Goal: Find specific page/section: Find specific page/section

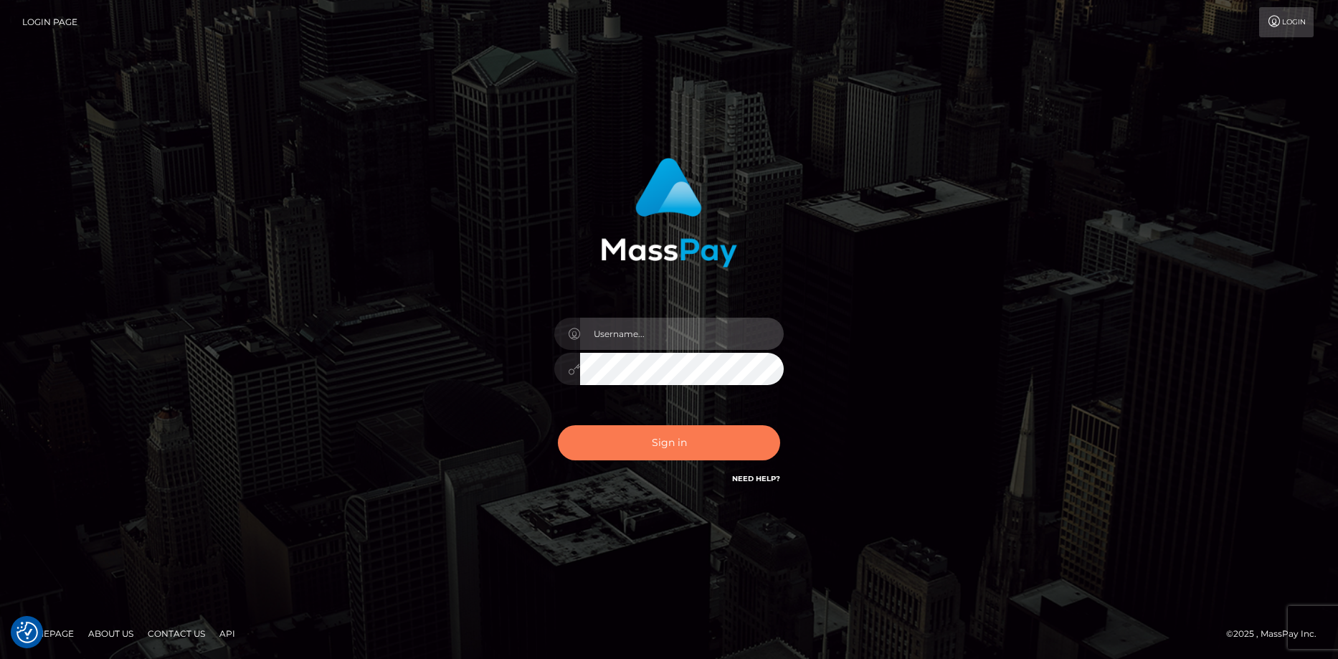
type input "Eduard Gavrilescu"
click at [626, 440] on button "Sign in" at bounding box center [669, 442] width 222 height 35
type input "Eduard Gavrilescu"
click at [633, 439] on button "Sign in" at bounding box center [669, 442] width 222 height 35
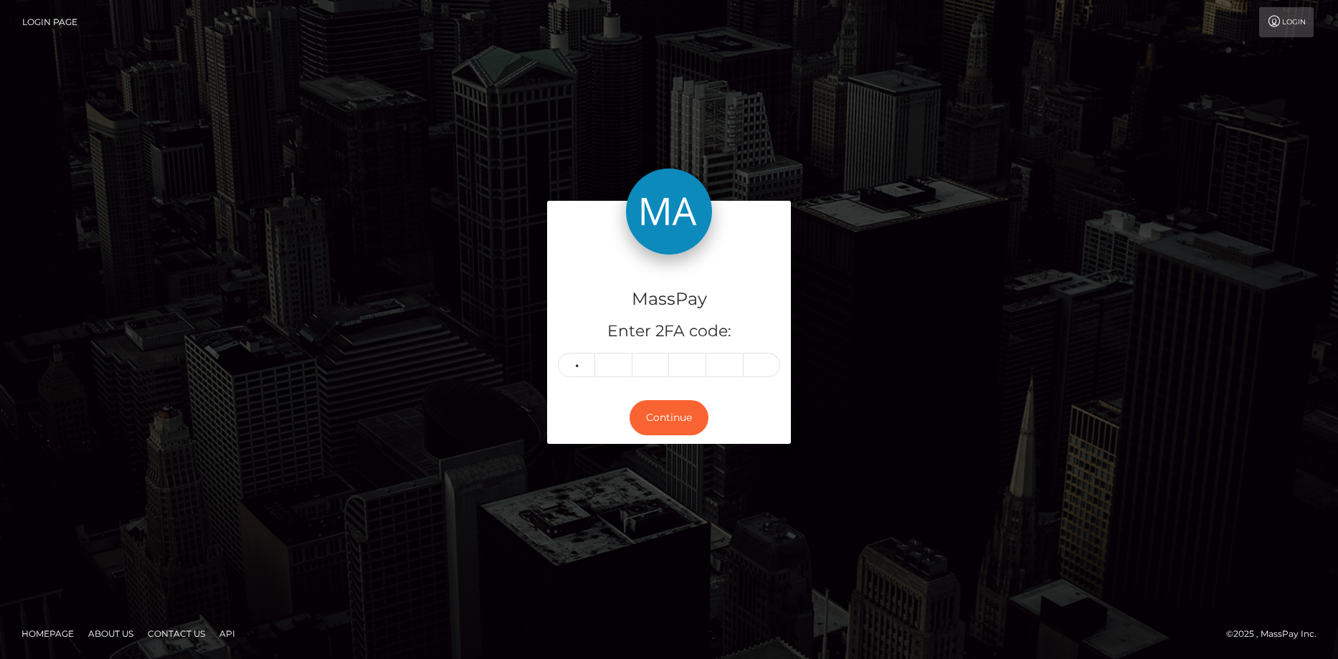
type input "0"
type input "3"
type input "0"
type input "6"
type input "9"
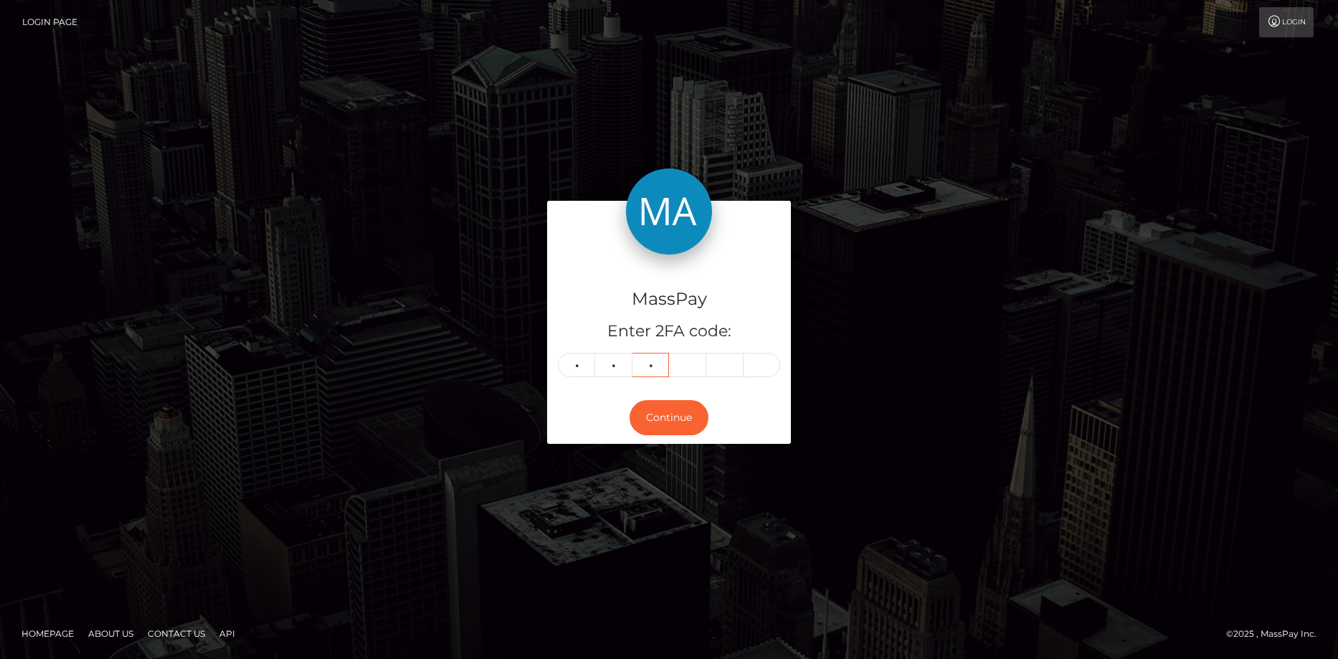
type input "2"
type input "1"
type input "4"
type input "8"
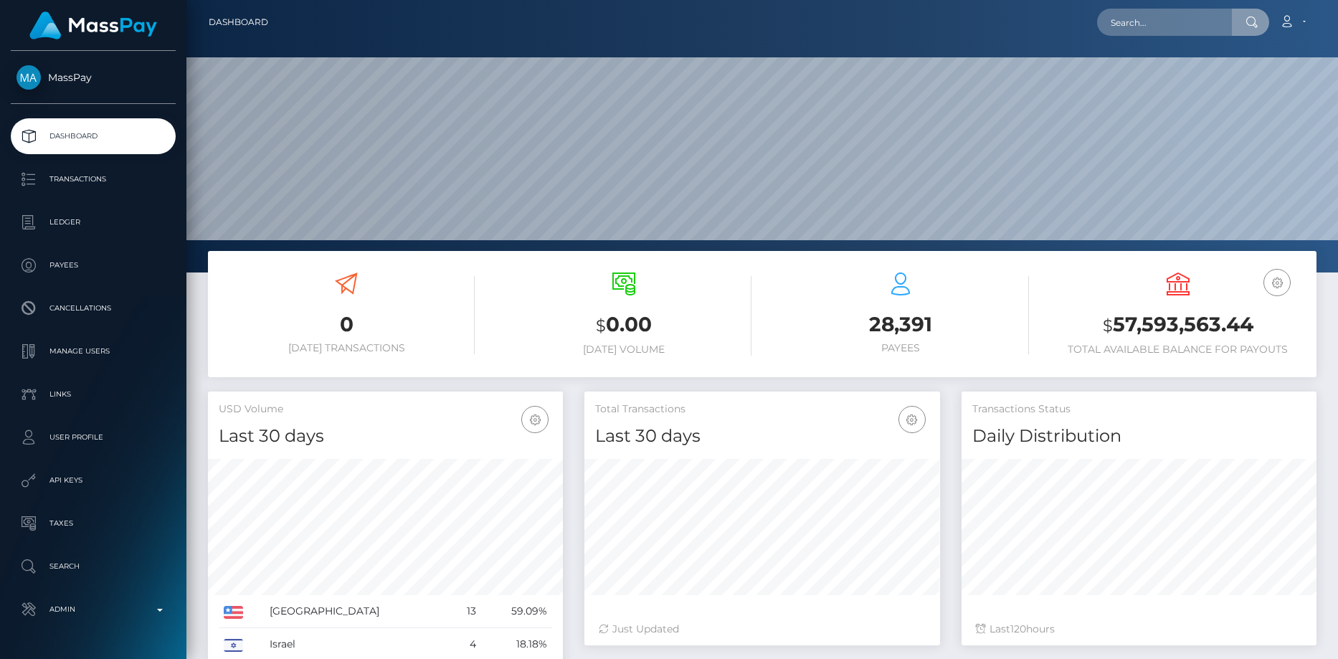
click at [1138, 26] on input "text" at bounding box center [1164, 22] width 135 height 27
type input "45ce19fd-1c02-11ef-9e42-062d9cd50a19"
click at [1148, 74] on link "YANA PANCHUK" at bounding box center [1154, 74] width 115 height 27
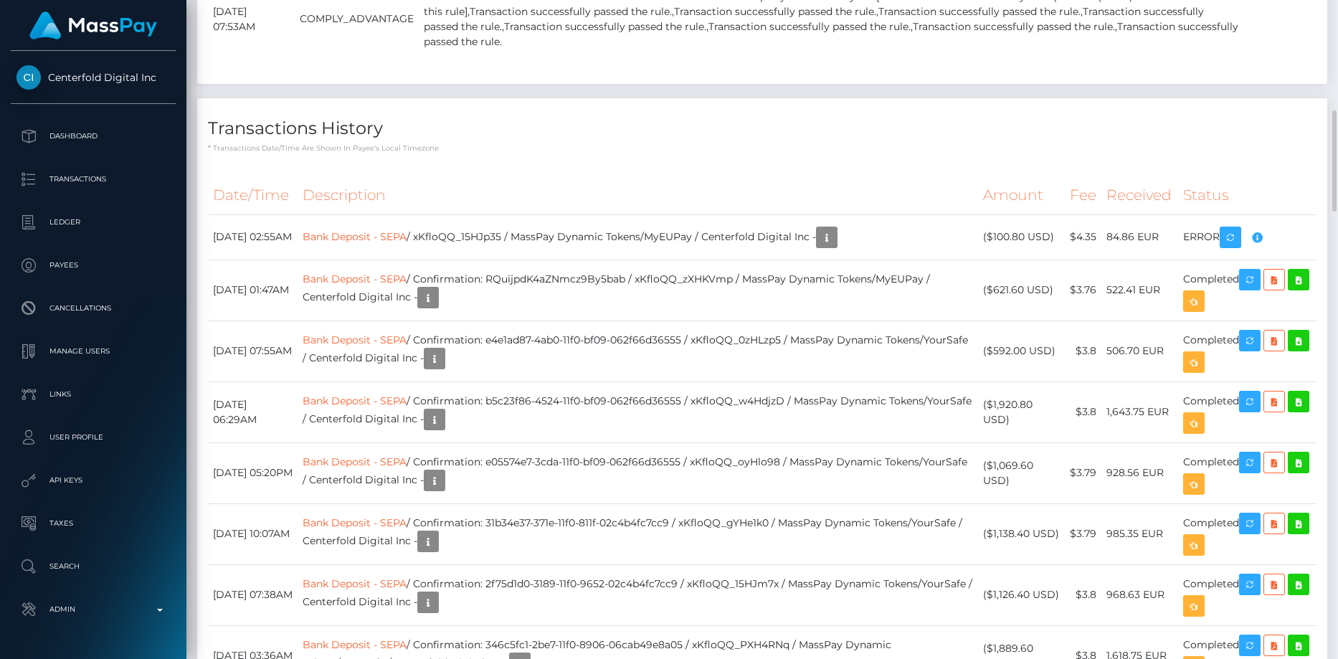
scroll to position [971, 0]
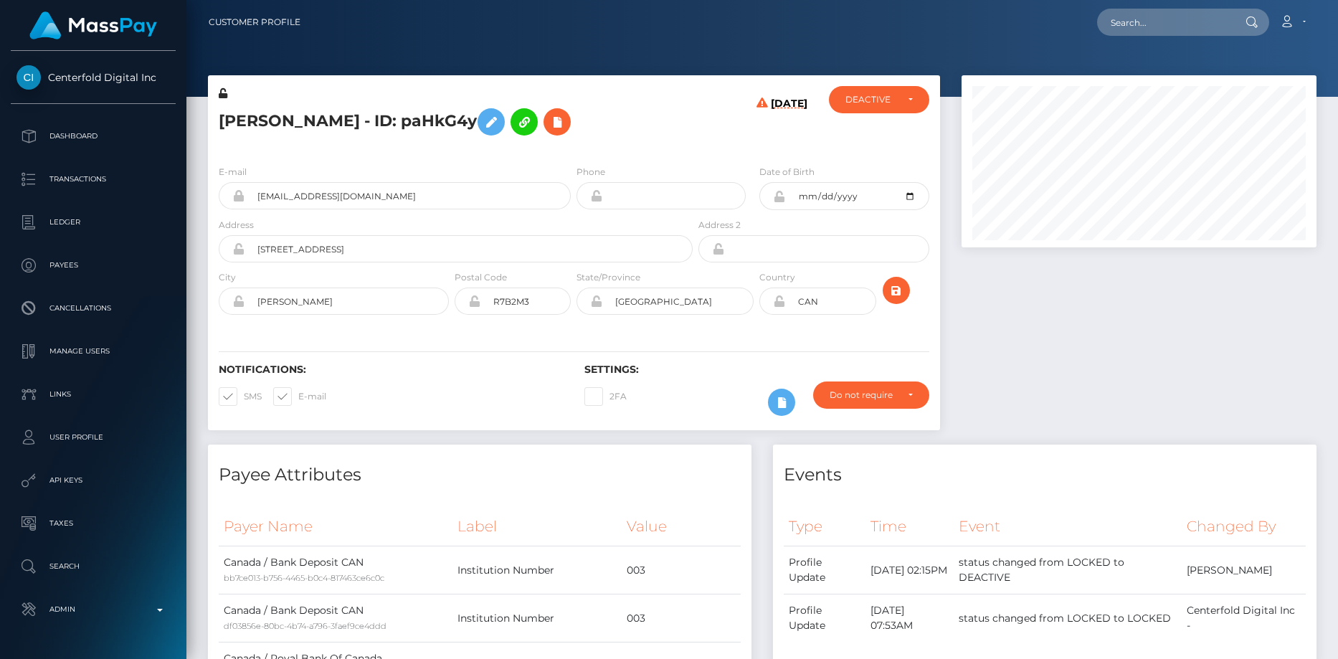
scroll to position [172, 356]
click at [1123, 13] on input "text" at bounding box center [1164, 22] width 135 height 27
paste input "[EMAIL_ADDRESS][DOMAIN_NAME]"
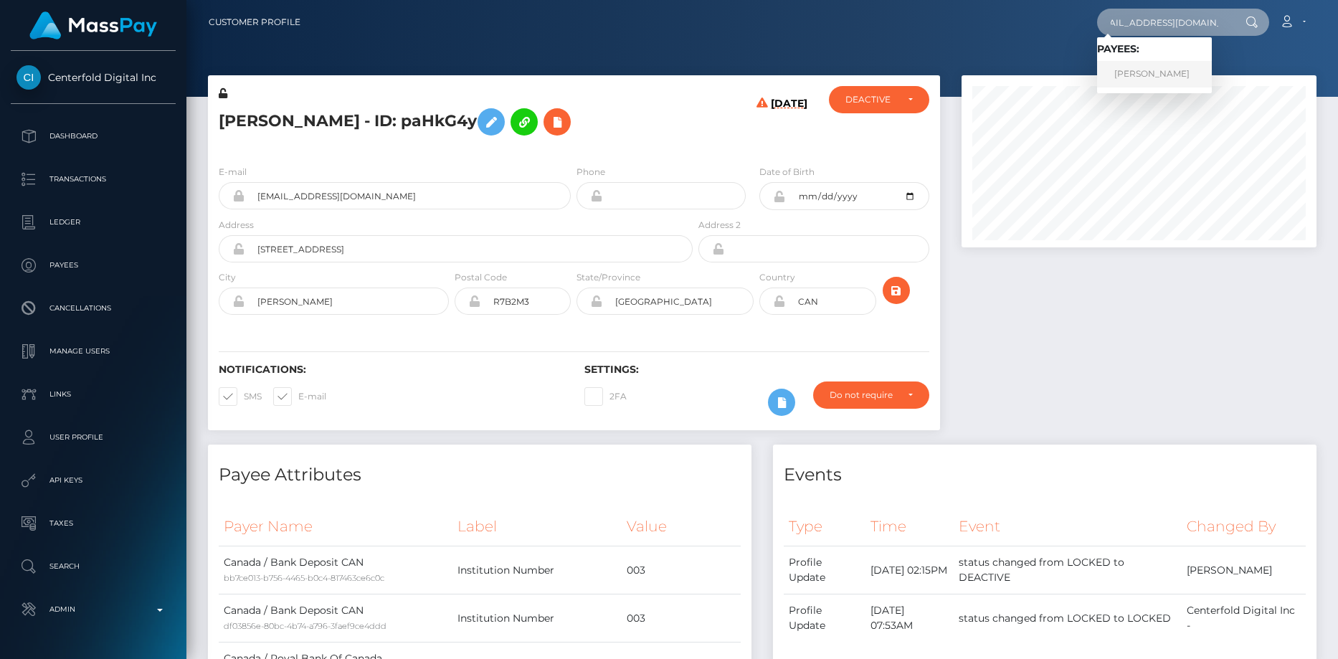
type input "[EMAIL_ADDRESS][DOMAIN_NAME]"
click at [1145, 68] on link "AZIZ HAMACHE" at bounding box center [1154, 74] width 115 height 27
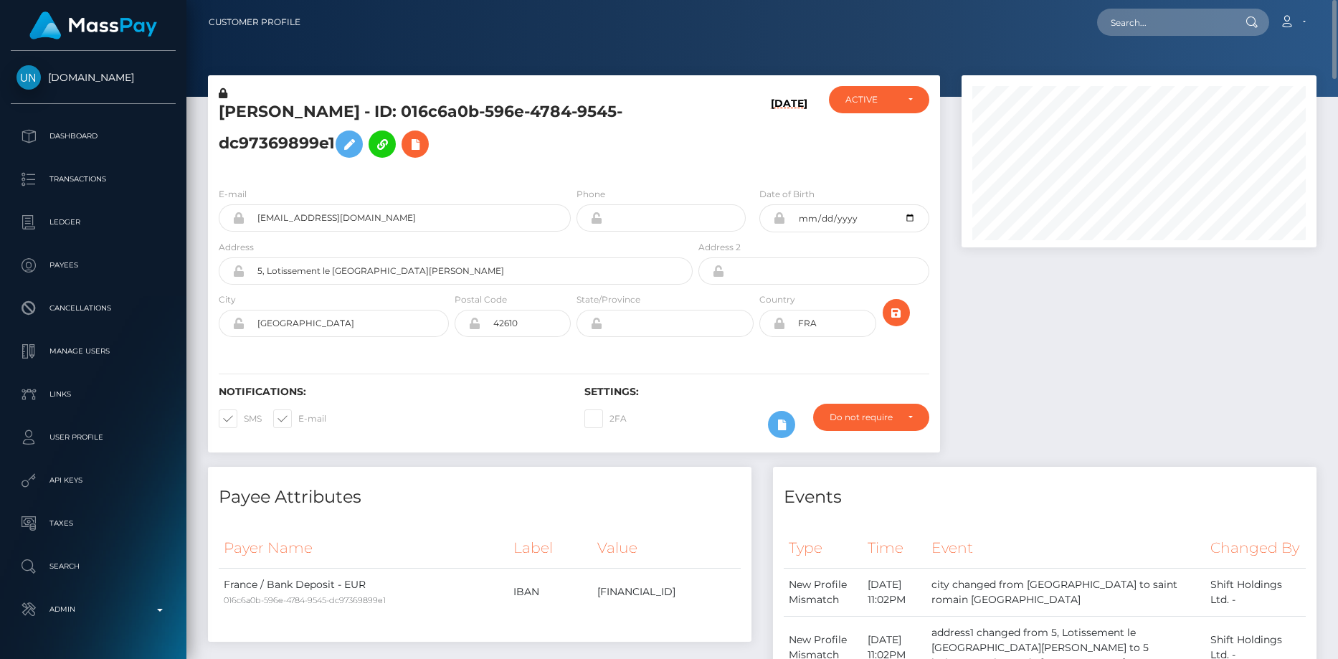
click at [298, 123] on h5 "[PERSON_NAME] - ID: 016c6a0b-596e-4784-9545-dc97369899e1" at bounding box center [452, 133] width 466 height 64
click at [298, 122] on h5 "[PERSON_NAME] - ID: 016c6a0b-596e-4784-9545-dc97369899e1" at bounding box center [452, 133] width 466 height 64
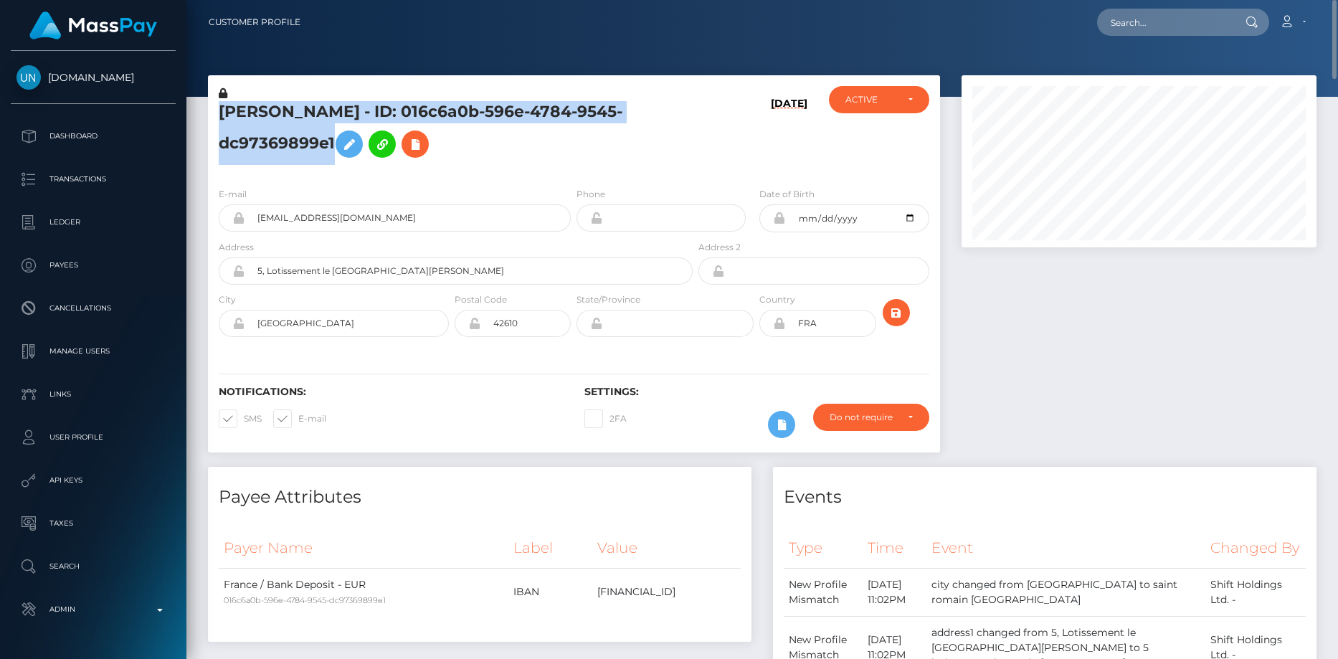
click at [298, 122] on h5 "[PERSON_NAME] - ID: 016c6a0b-596e-4784-9545-dc97369899e1" at bounding box center [452, 133] width 466 height 64
copy h5 "[PERSON_NAME] - ID: 016c6a0b-596e-4784-9545-dc97369899e1"
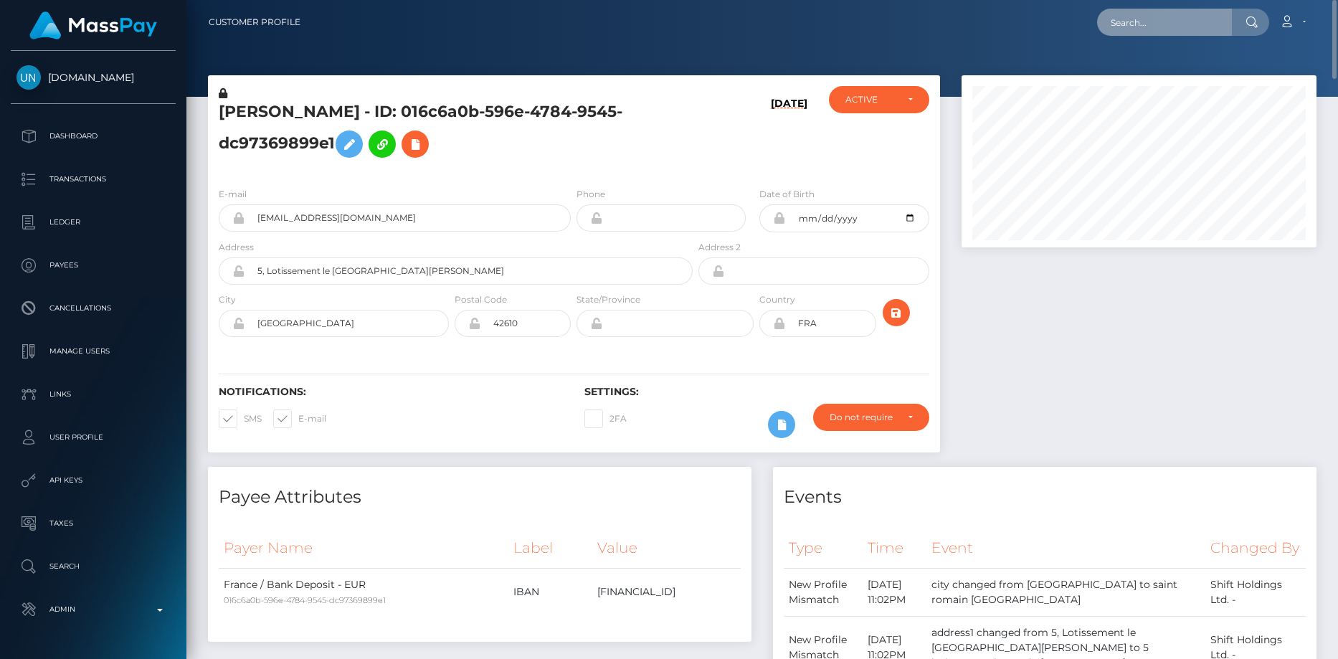
click at [1132, 18] on input "text" at bounding box center [1164, 22] width 135 height 27
paste input "[EMAIL_ADDRESS][DOMAIN_NAME]"
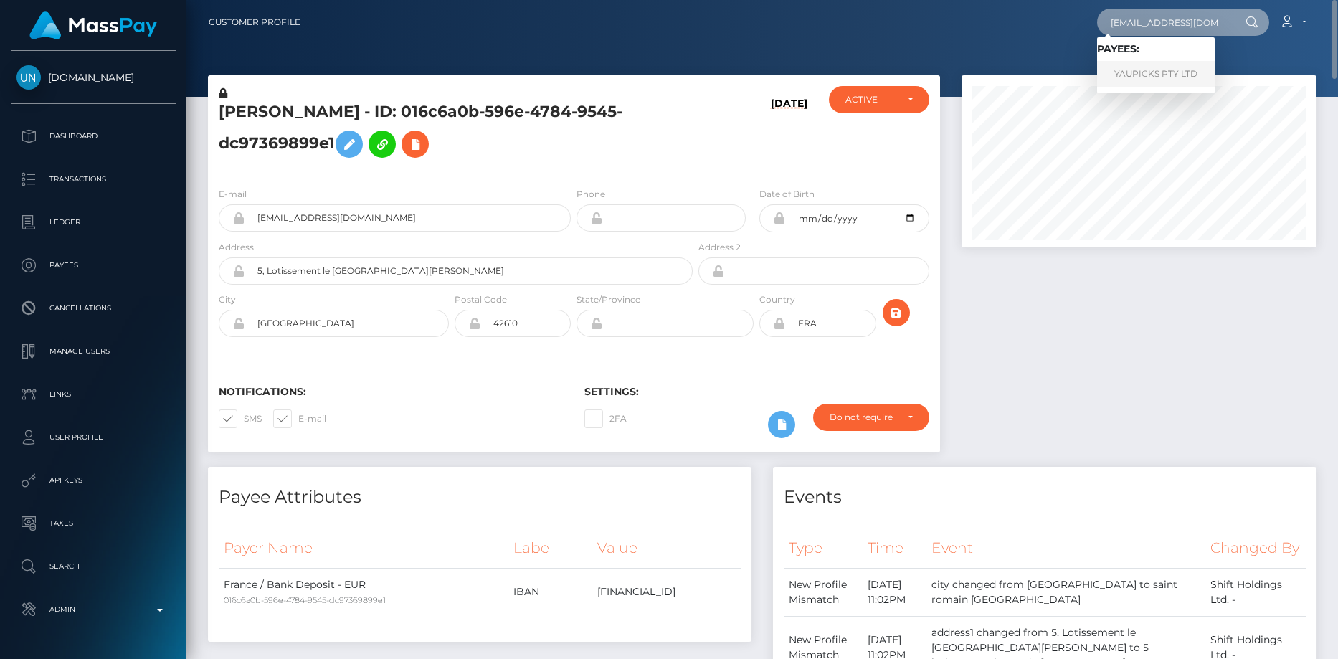
type input "[EMAIL_ADDRESS][DOMAIN_NAME]"
click at [1137, 69] on link "YAUPICKS PTY LTD" at bounding box center [1156, 74] width 118 height 27
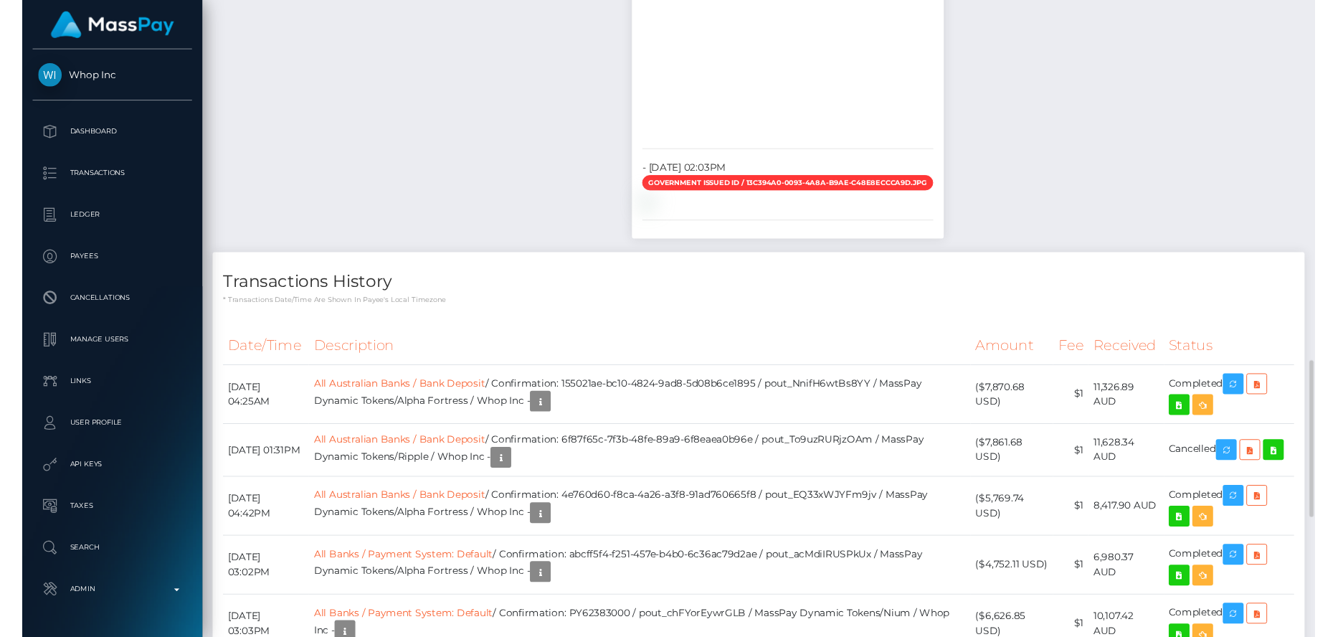
scroll to position [2019, 0]
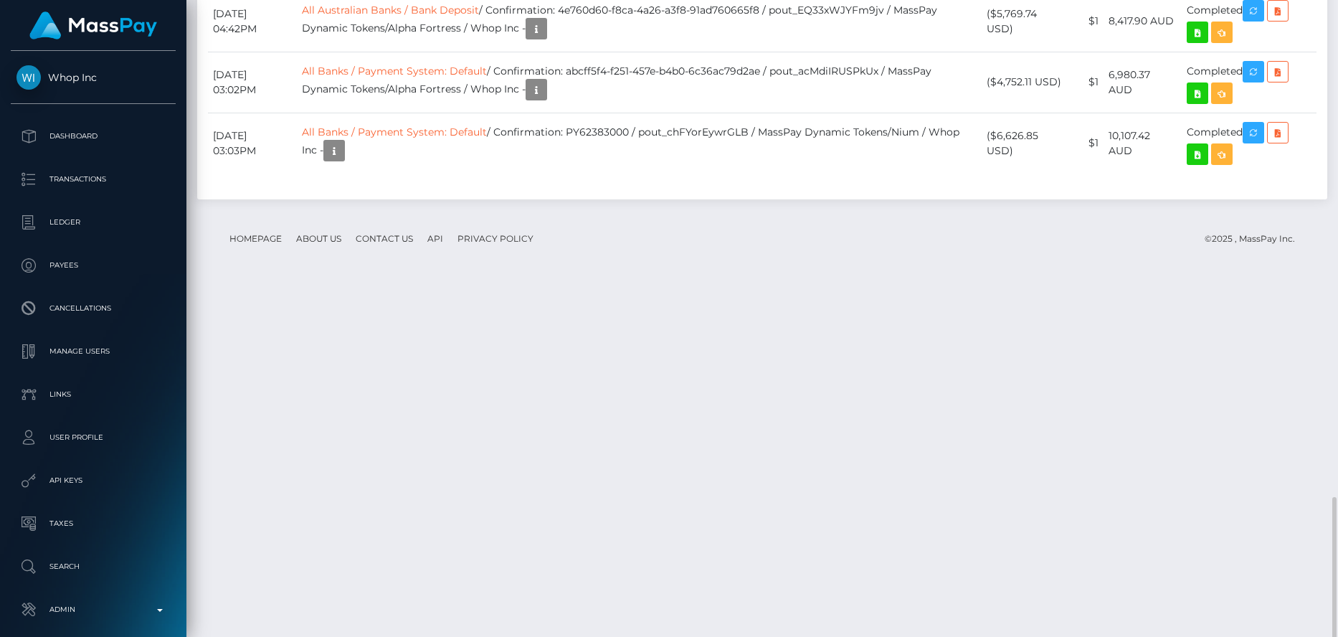
drag, startPoint x: 600, startPoint y: 326, endPoint x: 623, endPoint y: 321, distance: 24.1
drag, startPoint x: 800, startPoint y: 325, endPoint x: 603, endPoint y: 324, distance: 196.5
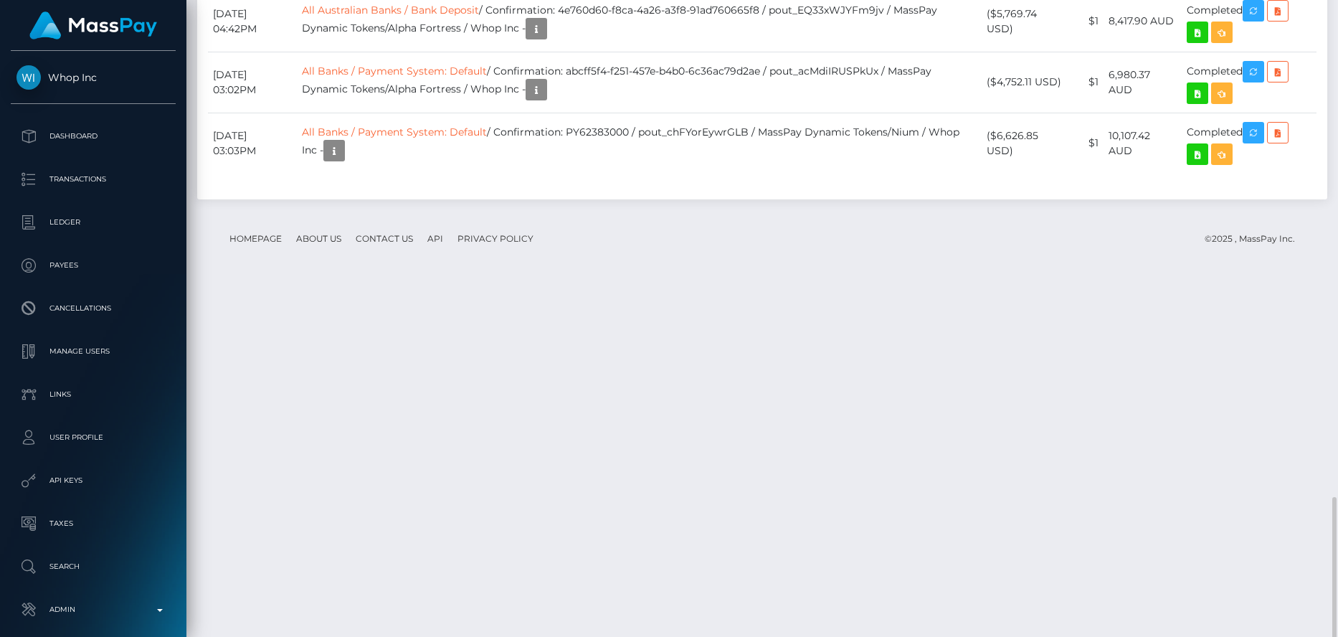
copy td "6f87f65c-7f3b-48fe-89a9-6f8eaea0b96e"
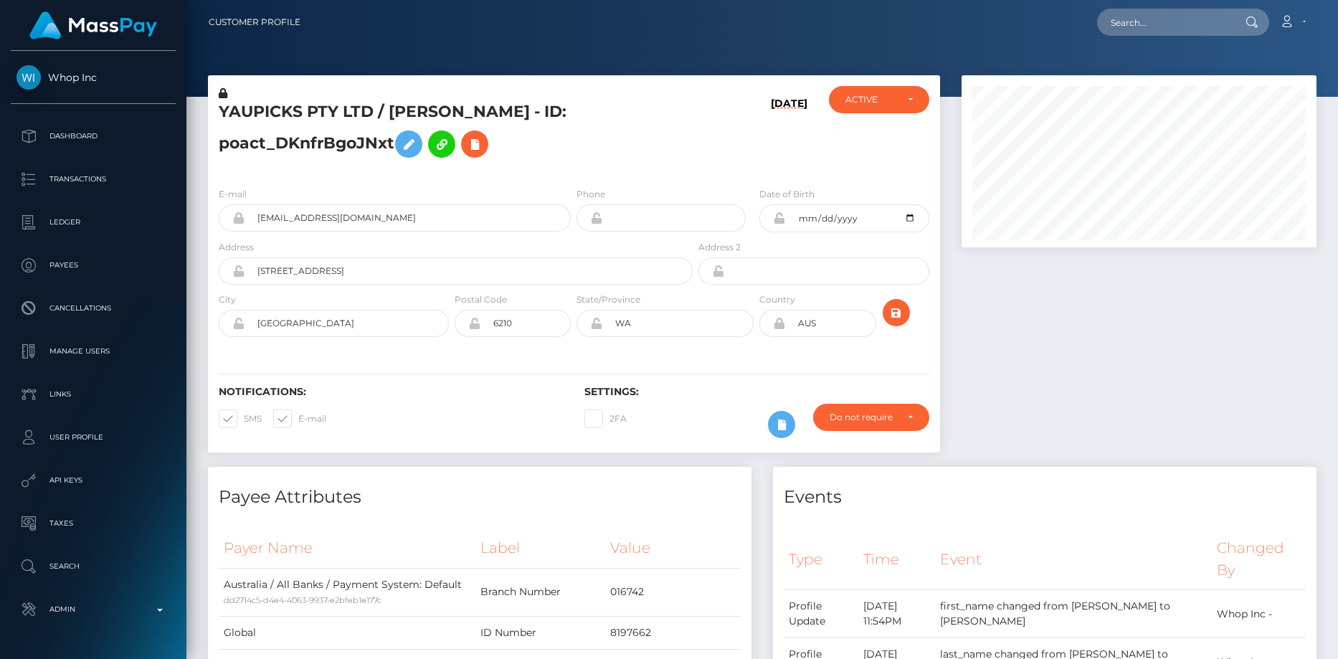
scroll to position [172, 356]
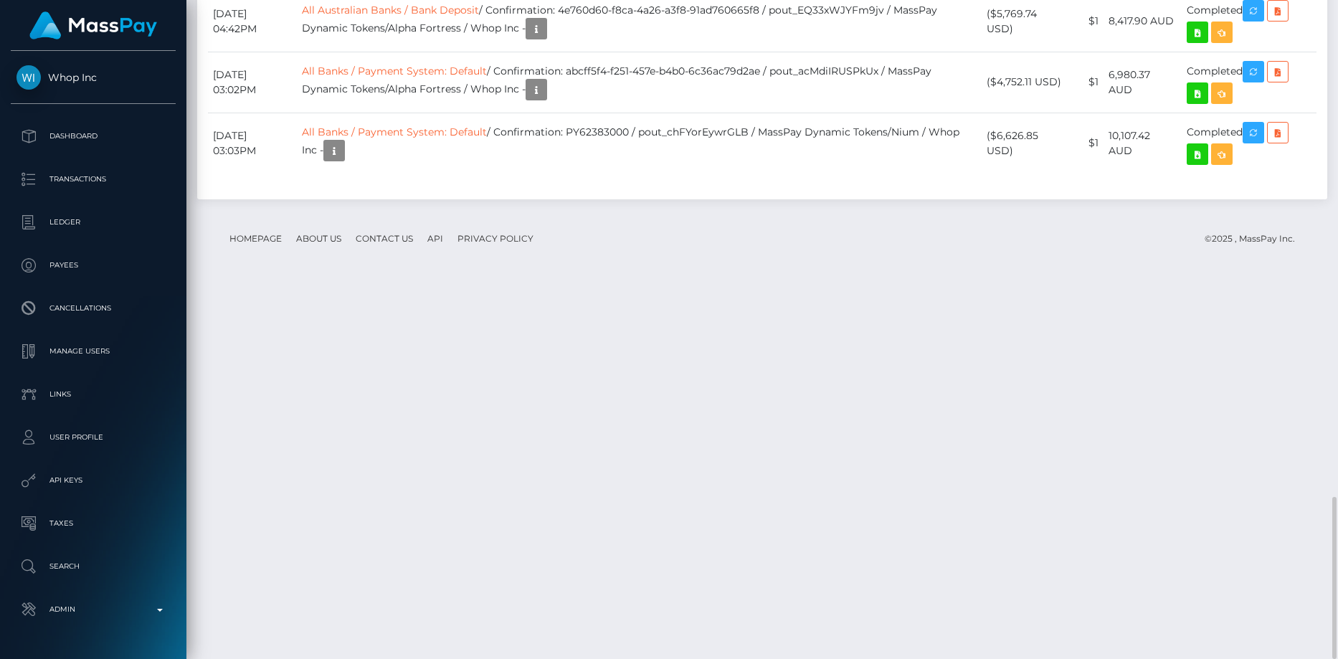
drag, startPoint x: 786, startPoint y: 263, endPoint x: 801, endPoint y: 262, distance: 15.1
drag, startPoint x: 769, startPoint y: 311, endPoint x: 792, endPoint y: 312, distance: 23.0
drag, startPoint x: 782, startPoint y: 380, endPoint x: 800, endPoint y: 381, distance: 17.9
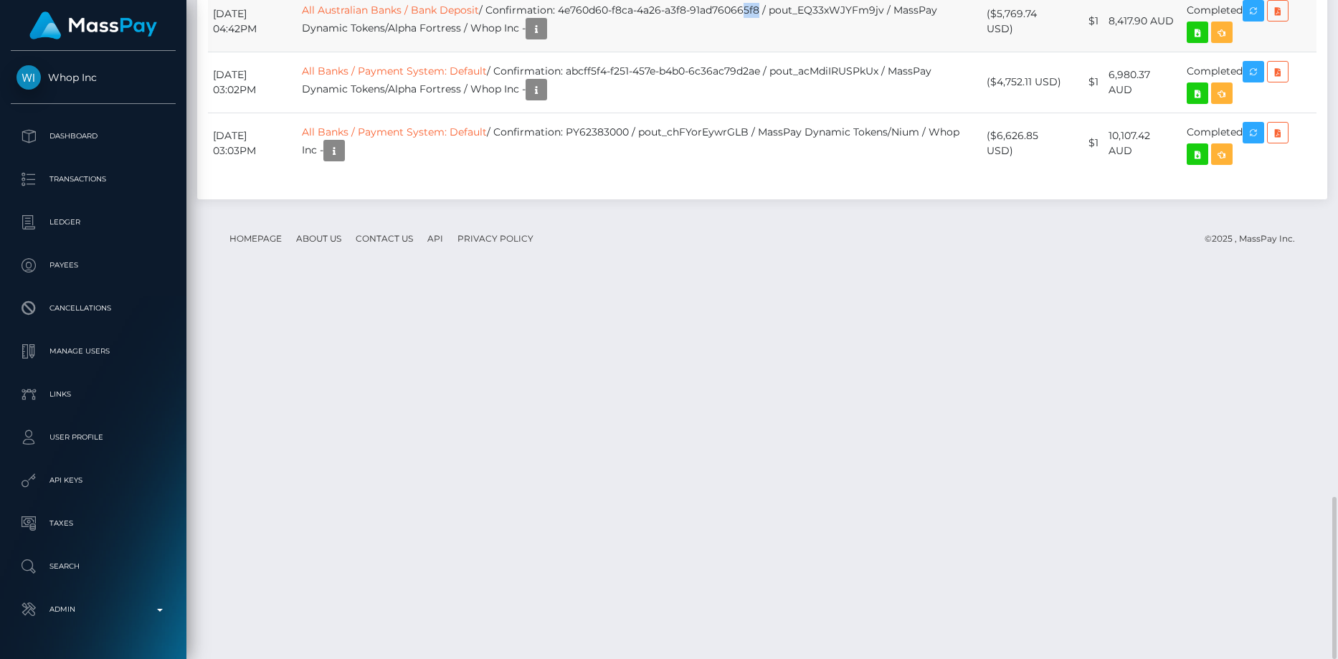
click at [800, 52] on td "All Australian Banks / Bank Deposit / Confirmation: 4e760d60-f8ca-4a26-a3f8-91a…" at bounding box center [639, 21] width 685 height 61
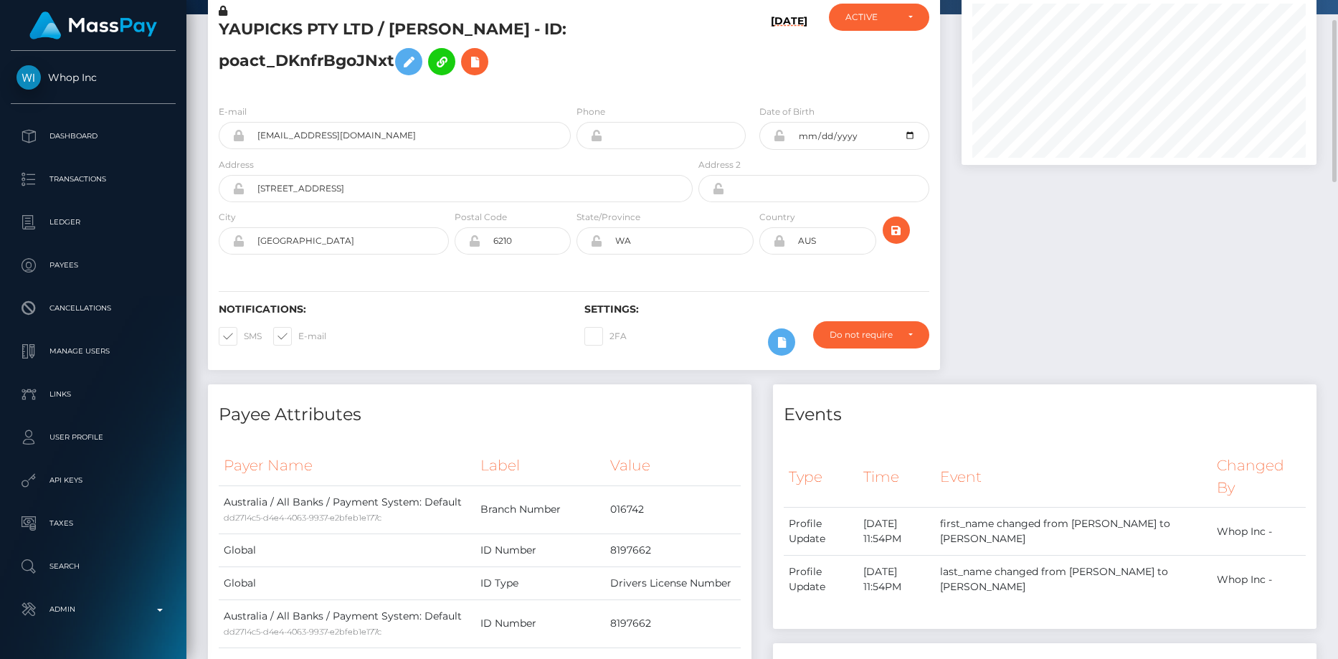
scroll to position [0, 0]
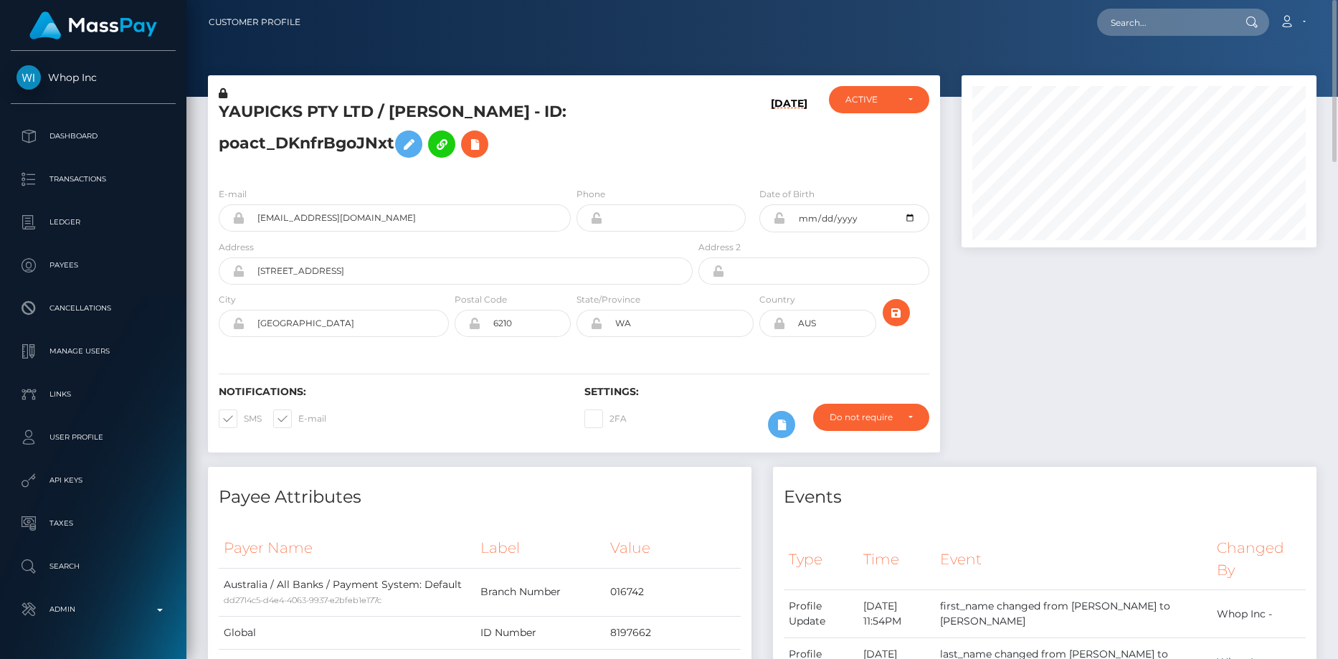
click at [1160, 41] on nav "Customer Profile Loading... Loading... Account" at bounding box center [762, 22] width 1152 height 44
click at [1159, 32] on input "text" at bounding box center [1164, 22] width 135 height 27
paste input "wdrl_rEd3a8VgIc7BJ"
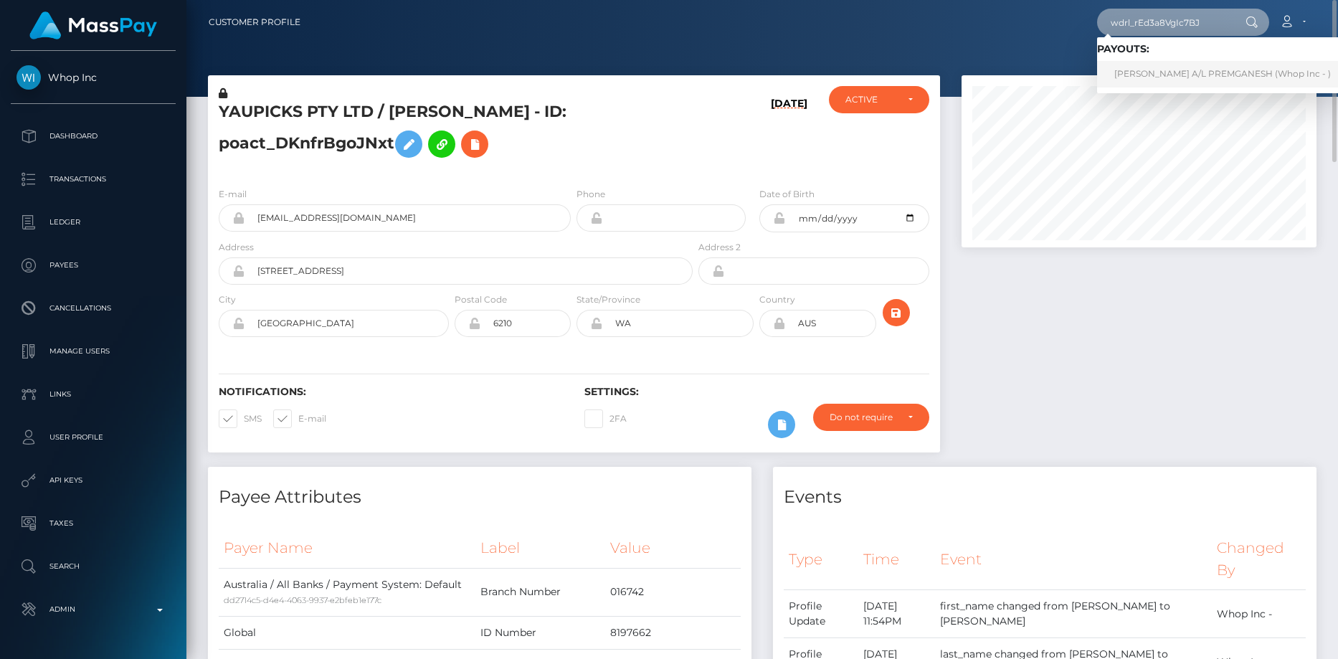
type input "wdrl_rEd3a8VgIc7BJ"
click at [1155, 75] on link "SACHEIN GANESH A/L PREMGANESH (Whop Inc - )" at bounding box center [1222, 74] width 251 height 27
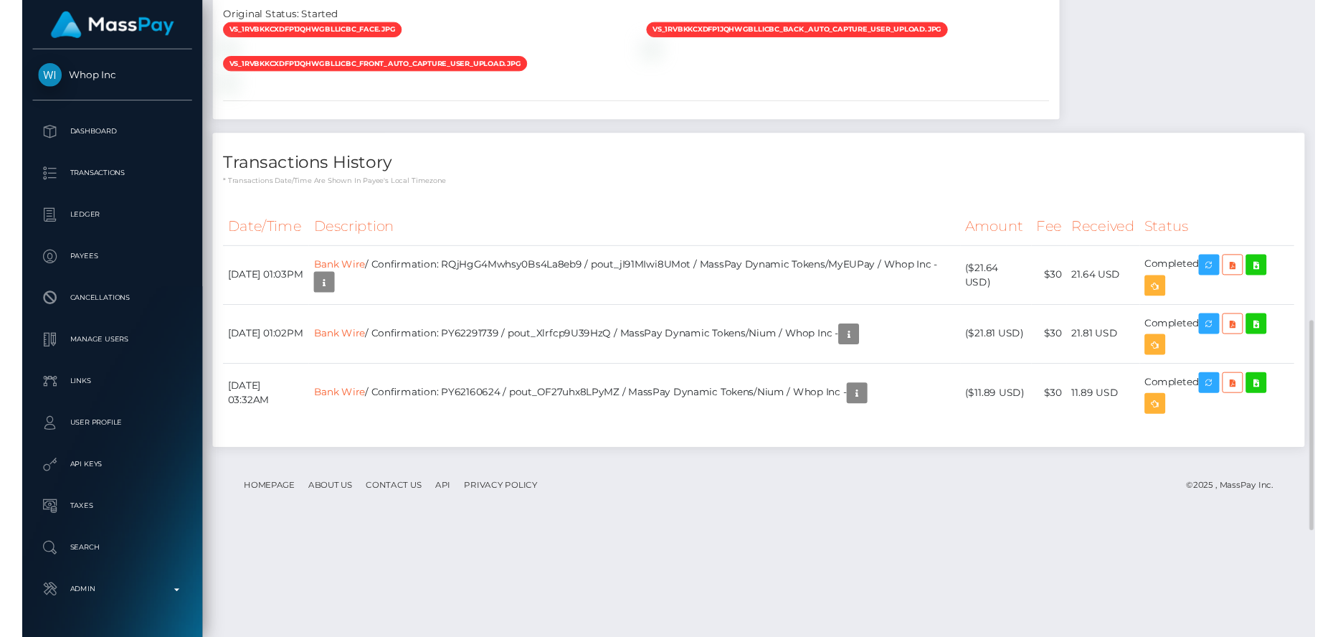
scroll to position [1336, 0]
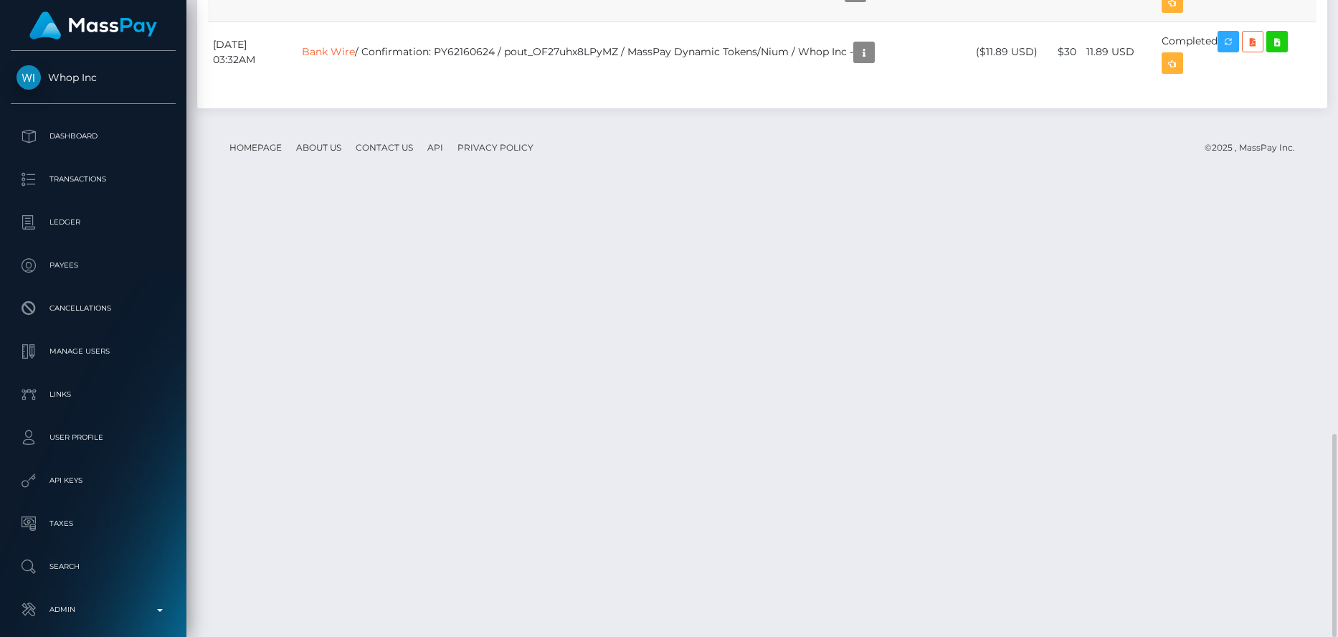
scroll to position [172, 356]
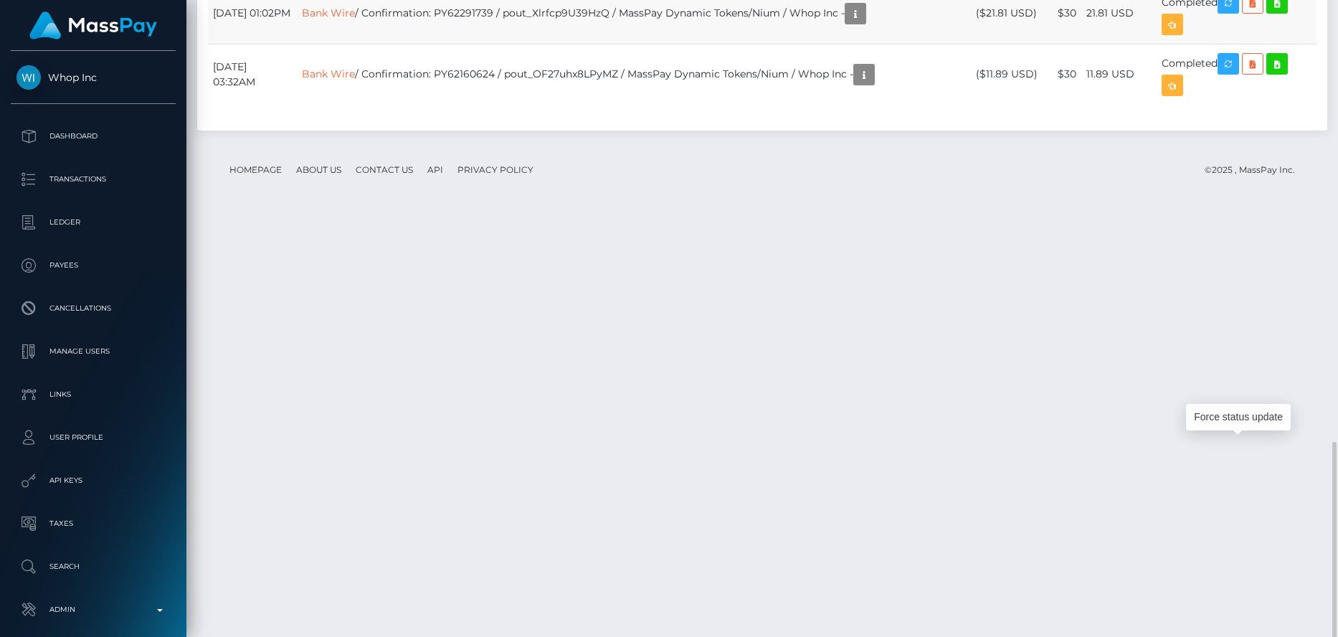
click at [499, 44] on td "Bank Wire / Confirmation: PY62291739 / pout_Xlrfcp9U39HzQ / MassPay Dynamic Tok…" at bounding box center [634, 13] width 674 height 61
copy td "PY62291739"
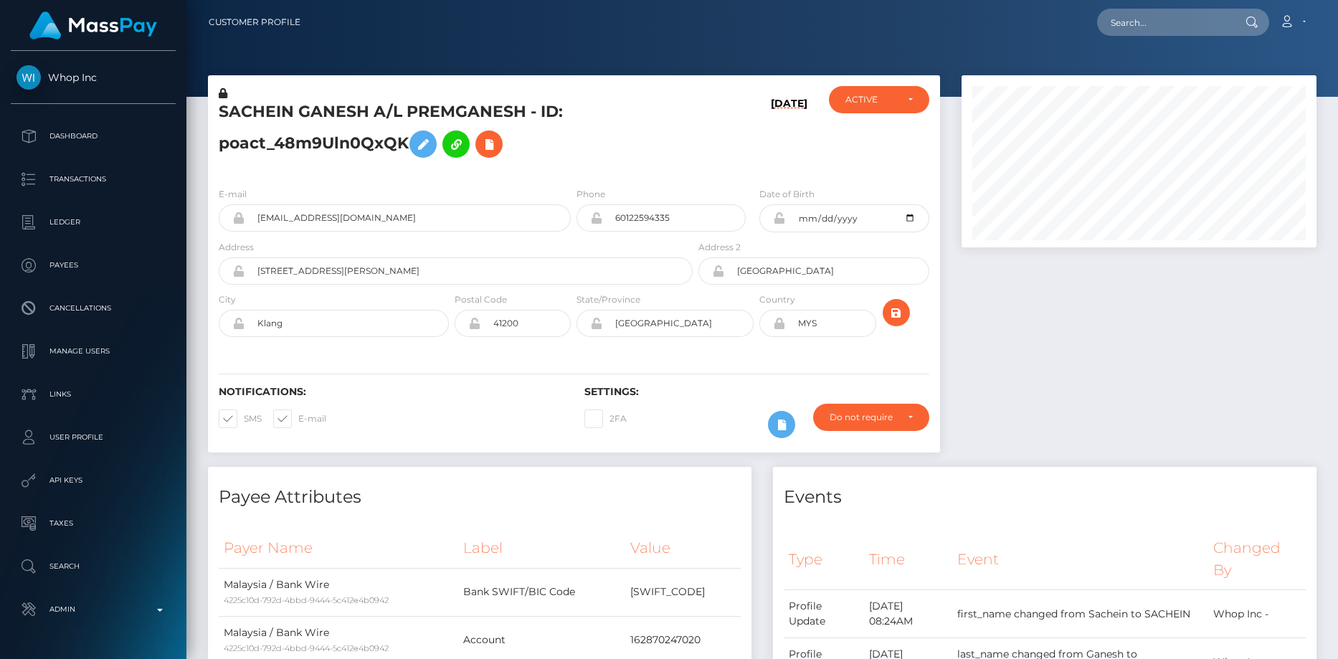
scroll to position [172, 356]
click at [301, 232] on div "E-mail akuben060102@gmail.com" at bounding box center [391, 212] width 366 height 53
click at [1117, 28] on input "text" at bounding box center [1164, 22] width 135 height 27
paste input "poact_1GrT8tKWJZq9"
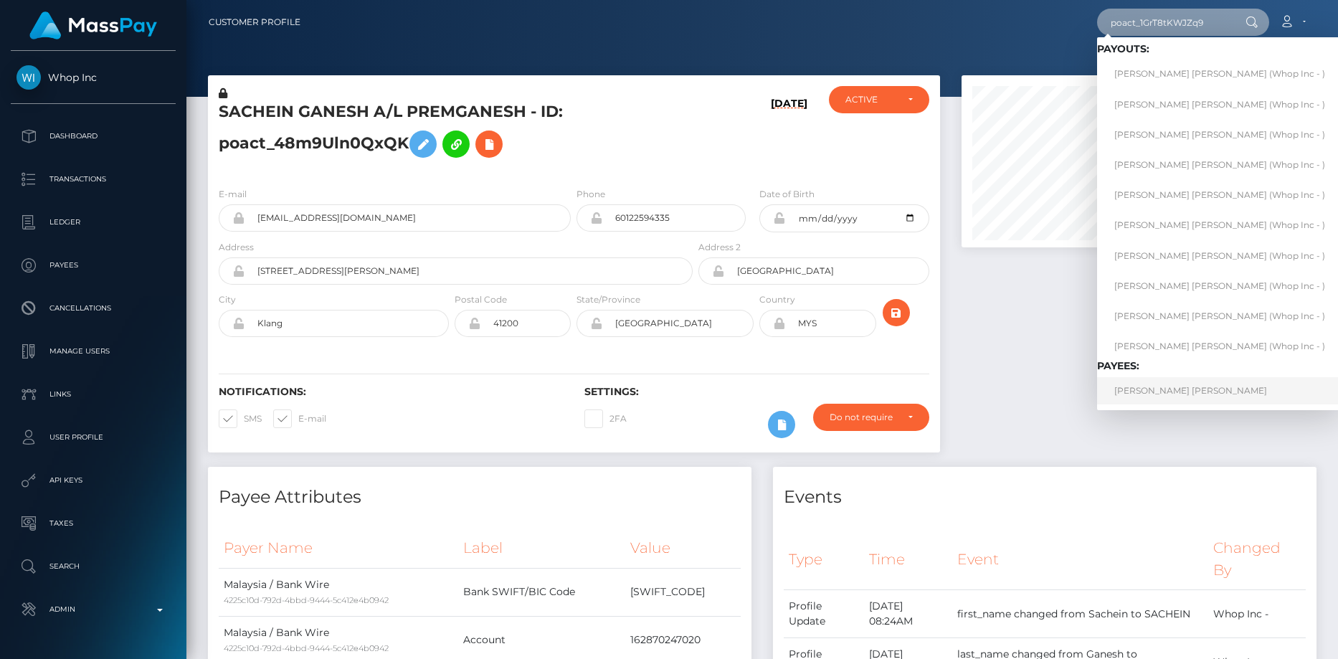
type input "poact_1GrT8tKWJZq9"
click at [1155, 387] on link "ADENIYI MATHEW ILESANMI" at bounding box center [1219, 390] width 245 height 27
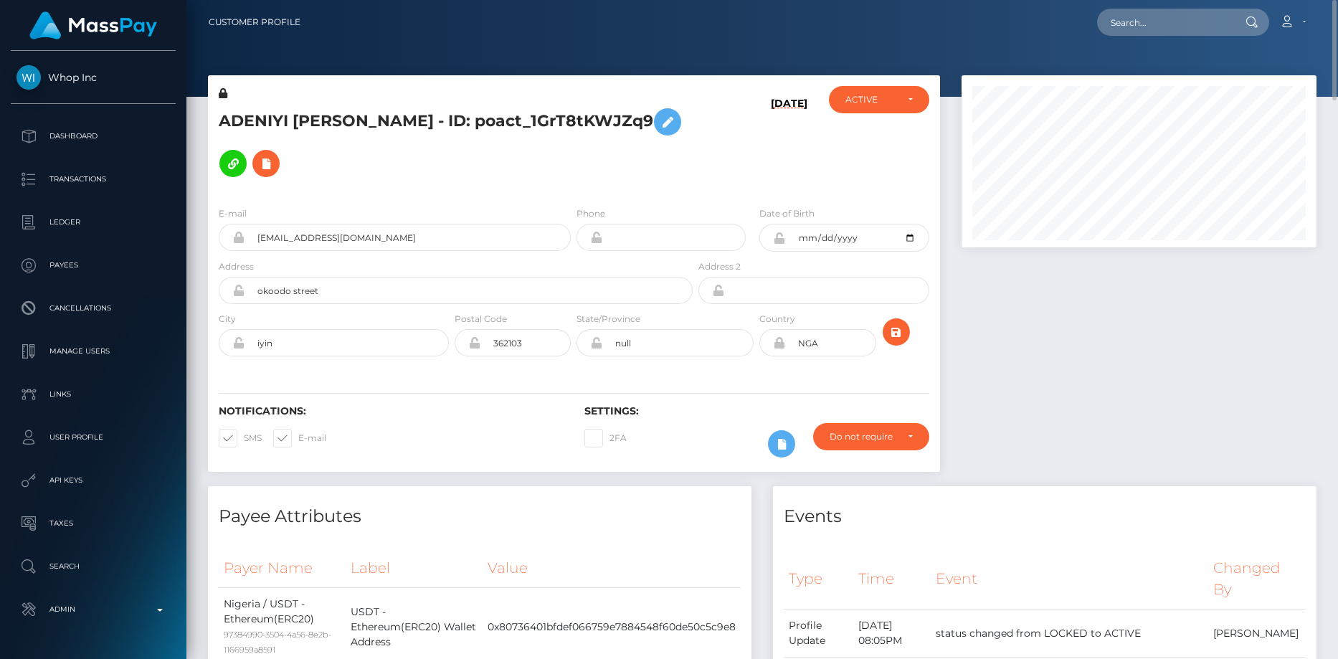
click at [526, 107] on h5 "ADENIYI MATHEW ILESANMI - ID: poact_1GrT8tKWJZq9" at bounding box center [452, 142] width 466 height 83
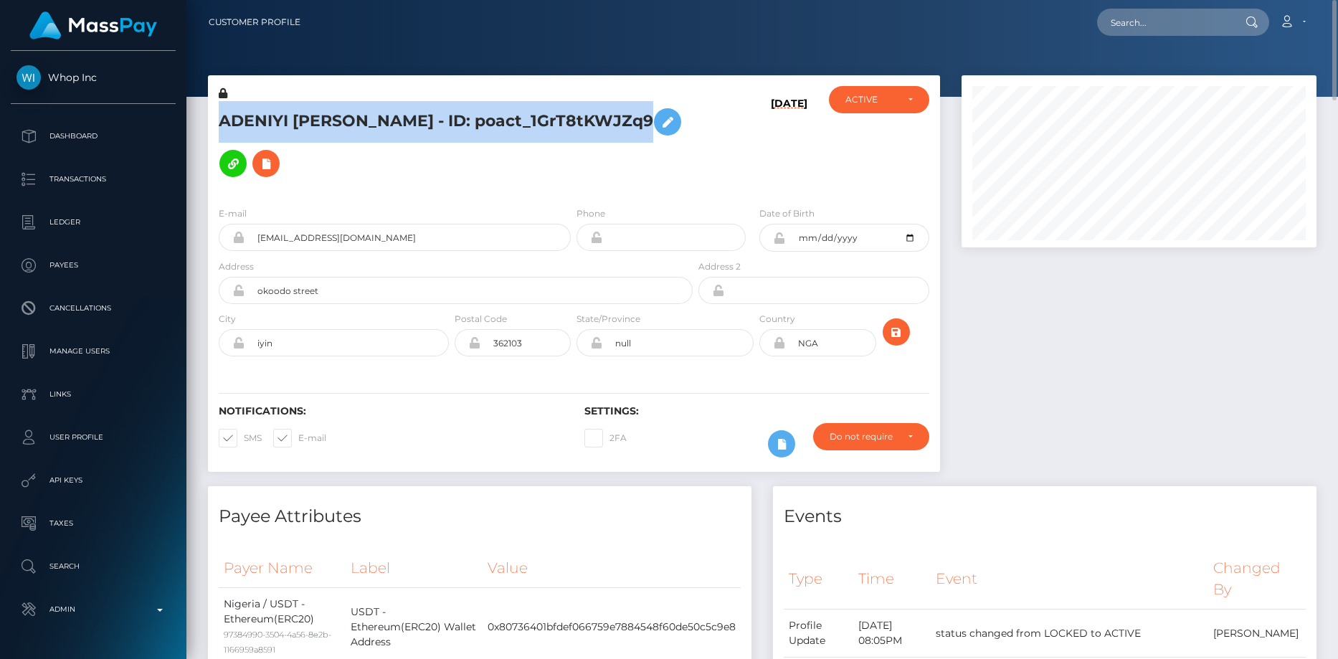
click at [526, 107] on h5 "ADENIYI MATHEW ILESANMI - ID: poact_1GrT8tKWJZq9" at bounding box center [452, 142] width 466 height 83
copy h5 "ADENIYI MATHEW ILESANMI - ID: poact_1GrT8tKWJZq9"
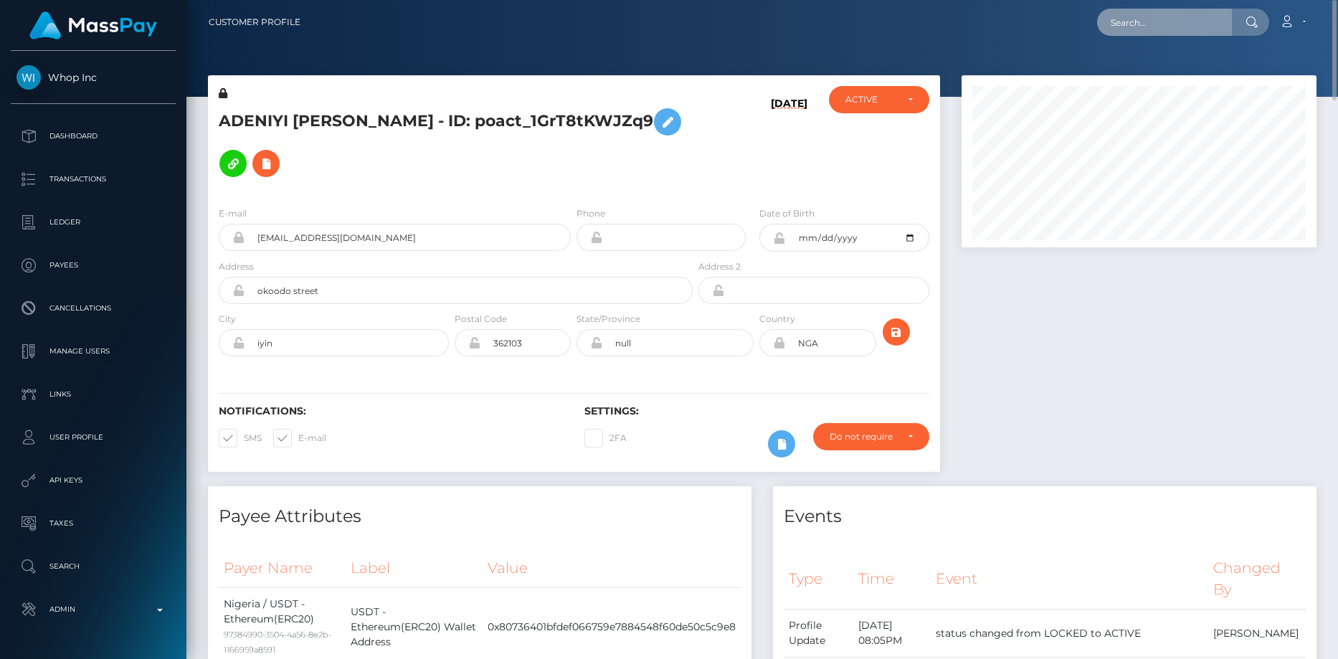
click at [1161, 27] on input "text" at bounding box center [1164, 22] width 135 height 27
paste input "MSP8d6a4461071adbc"
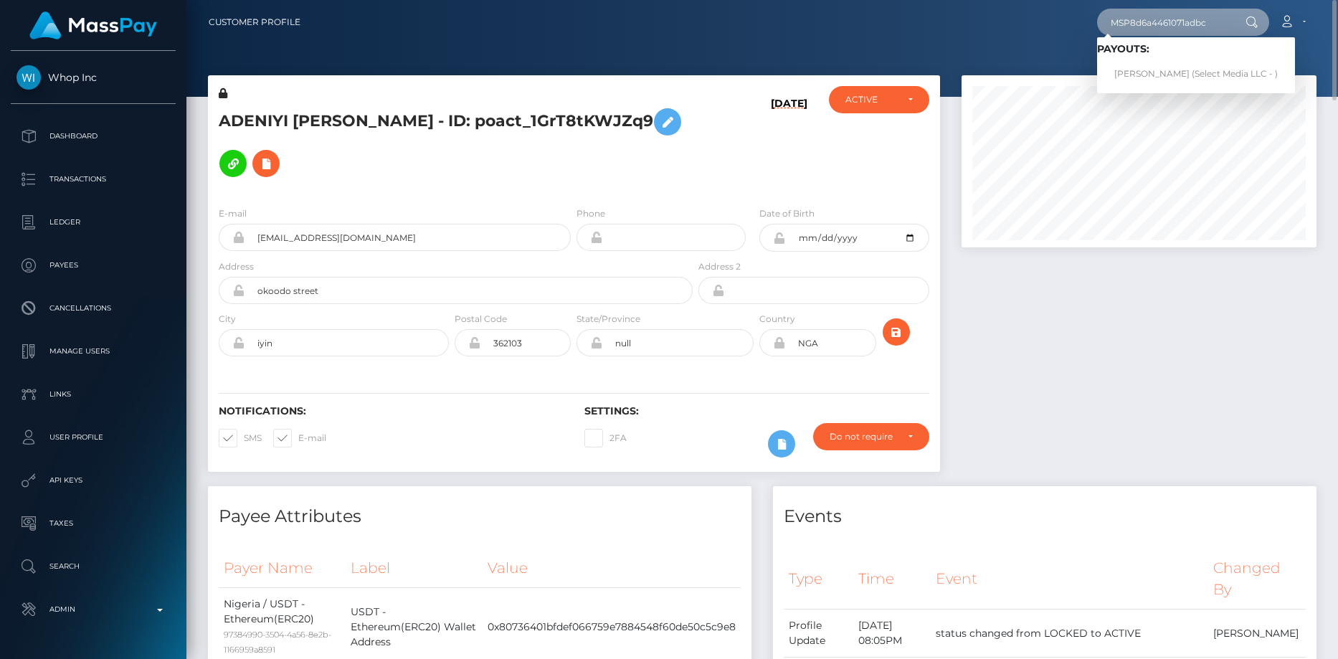
type input "MSP8d6a4461071adbc"
click at [1140, 76] on link "Ariana Nicole Rabanal Sanchez (Select Media LLC - )" at bounding box center [1196, 74] width 198 height 27
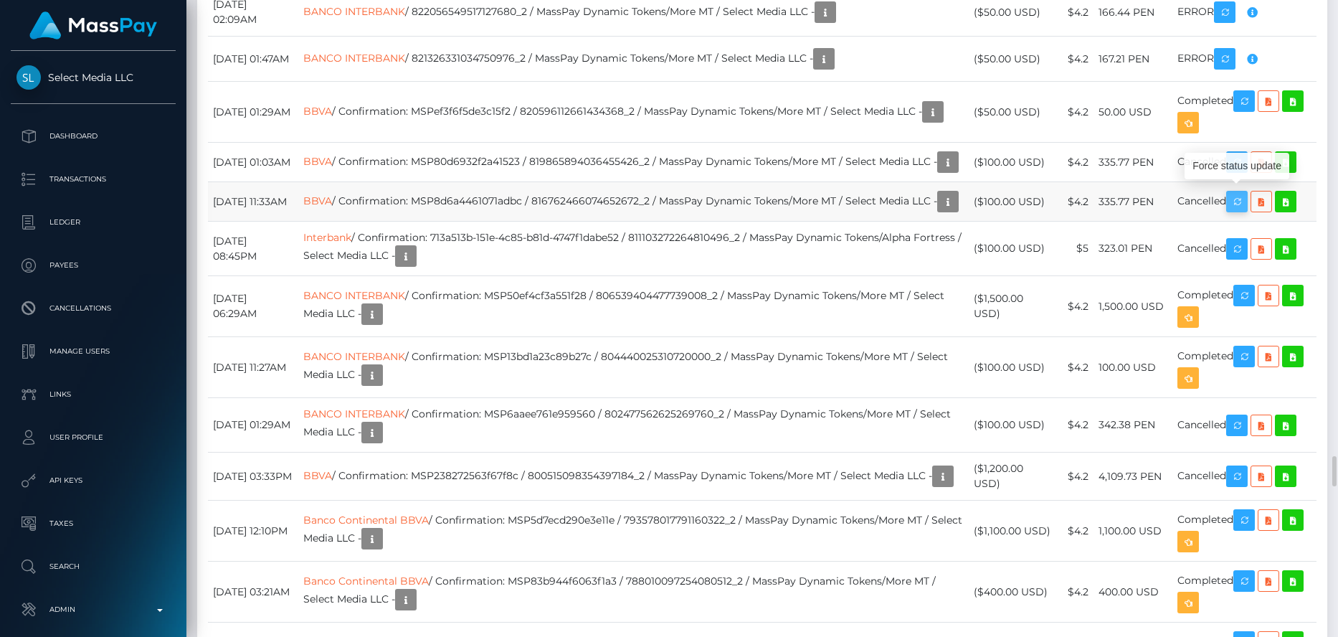
scroll to position [172, 356]
